Goal: Check status: Check status

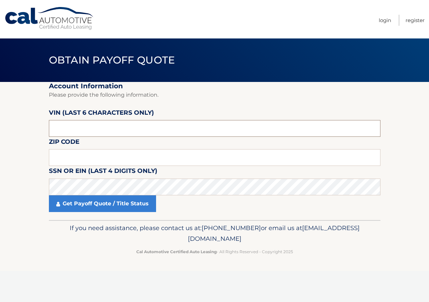
click at [72, 126] on input "text" at bounding box center [214, 128] width 331 height 17
type input "7*****"
type input "778590"
type input "33436"
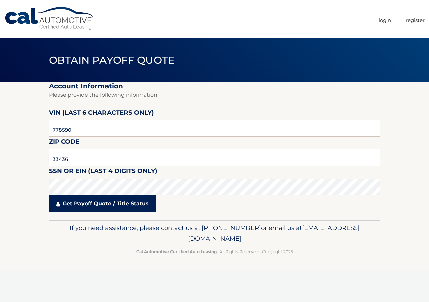
click at [86, 207] on link "Get Payoff Quote / Title Status" at bounding box center [102, 203] width 107 height 17
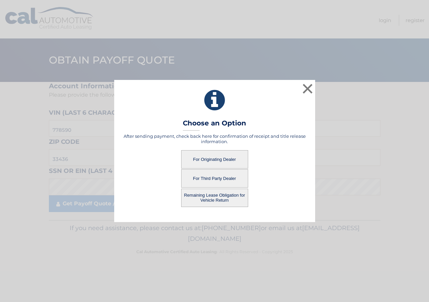
click at [208, 162] on button "For Originating Dealer" at bounding box center [214, 159] width 67 height 18
click at [205, 158] on button "For Originating Dealer" at bounding box center [214, 159] width 67 height 18
